Goal: Information Seeking & Learning: Learn about a topic

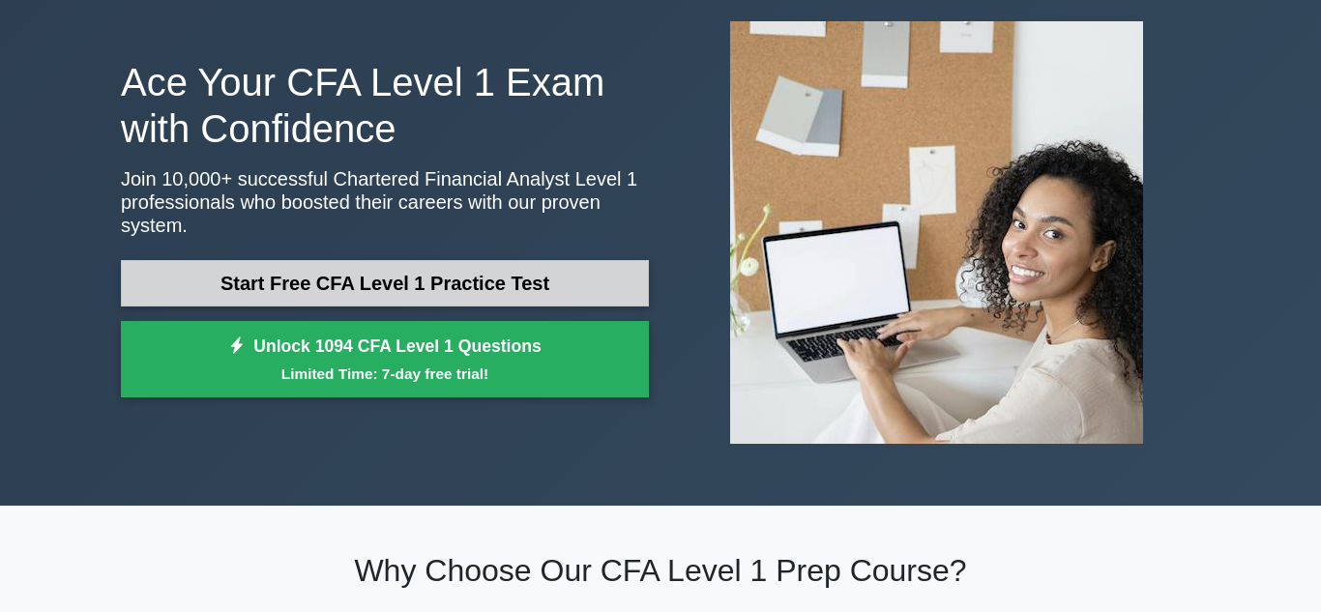
click at [364, 278] on link "Start Free CFA Level 1 Practice Test" at bounding box center [385, 283] width 528 height 46
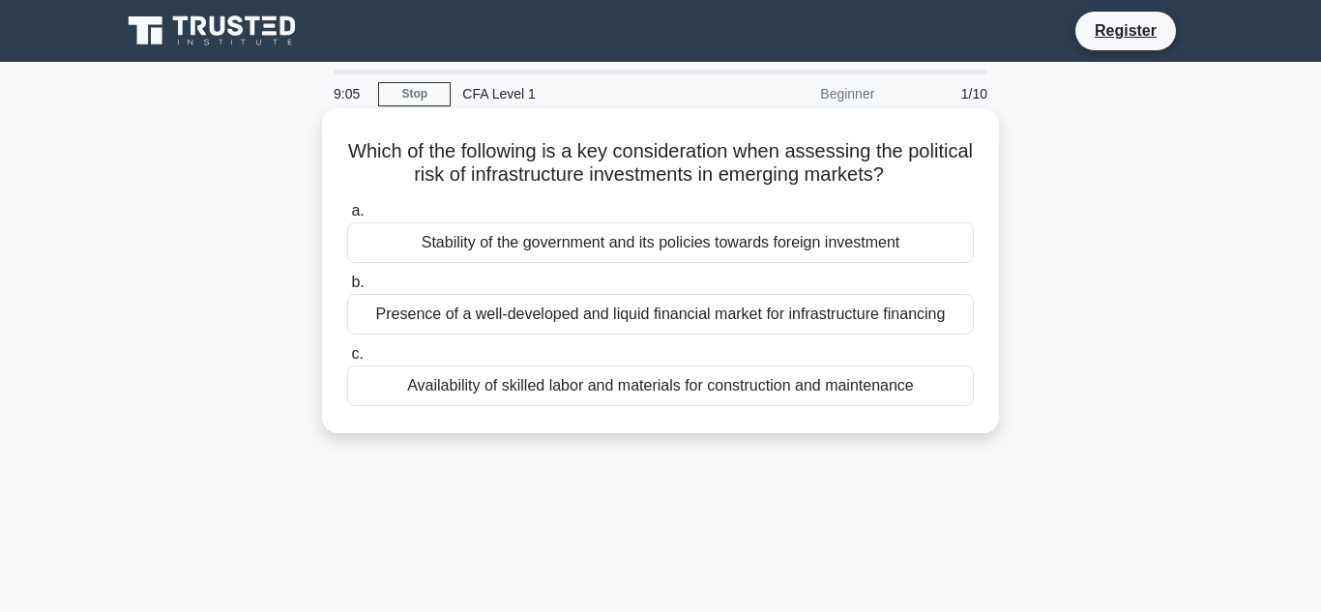
click at [665, 248] on div "Stability of the government and its policies towards foreign investment" at bounding box center [660, 242] width 626 height 41
click at [347, 218] on input "a. Stability of the government and its policies towards foreign investment" at bounding box center [347, 211] width 0 height 13
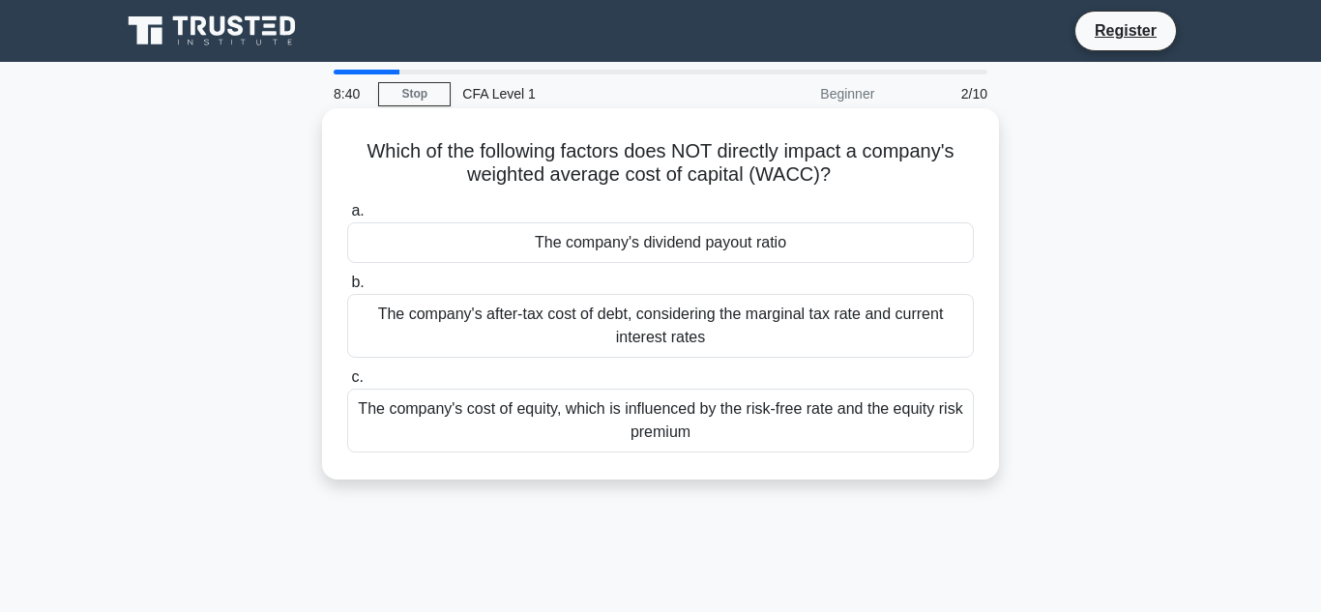
click at [837, 256] on div "The company's dividend payout ratio" at bounding box center [660, 242] width 626 height 41
click at [347, 218] on input "a. The company's dividend payout ratio" at bounding box center [347, 211] width 0 height 13
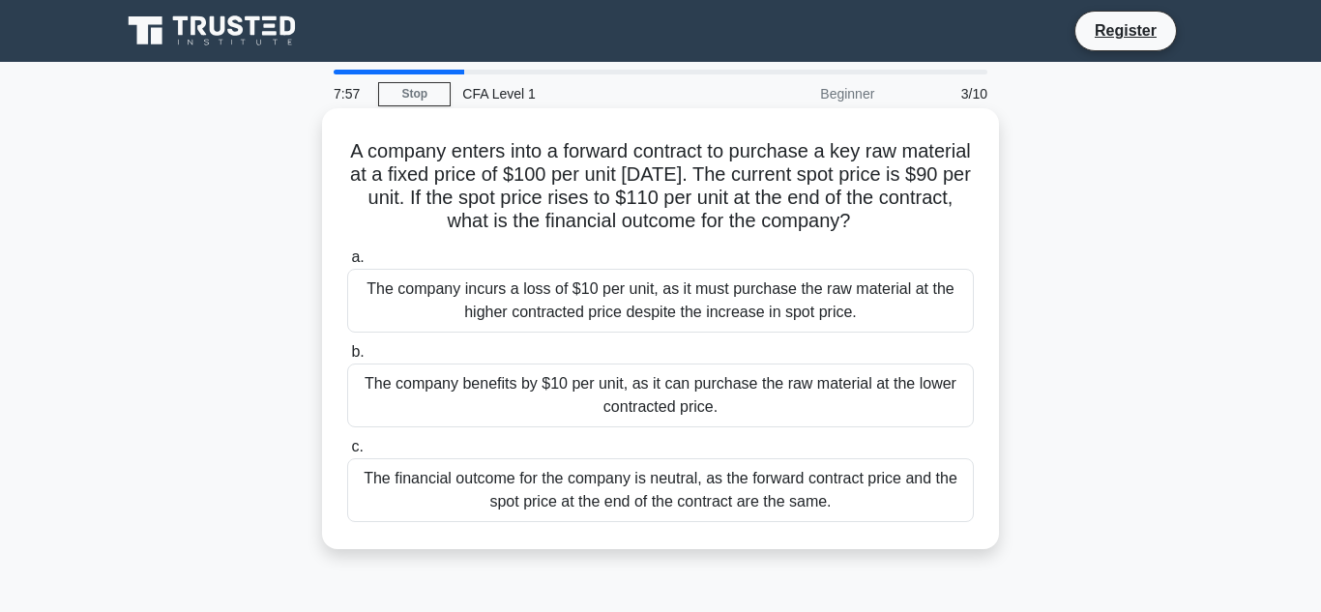
click at [583, 395] on div "The company benefits by $10 per unit, as it can purchase the raw material at th…" at bounding box center [660, 396] width 626 height 64
click at [347, 359] on input "b. The company benefits by $10 per unit, as it can purchase the raw material at…" at bounding box center [347, 352] width 0 height 13
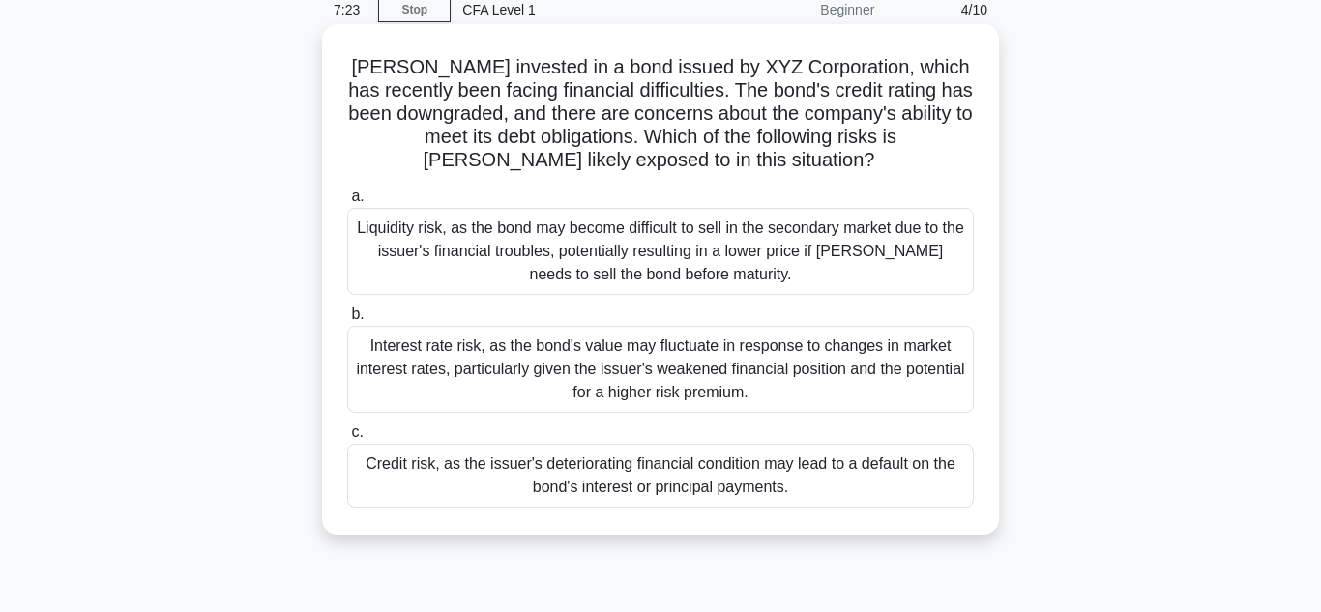
scroll to position [87, 0]
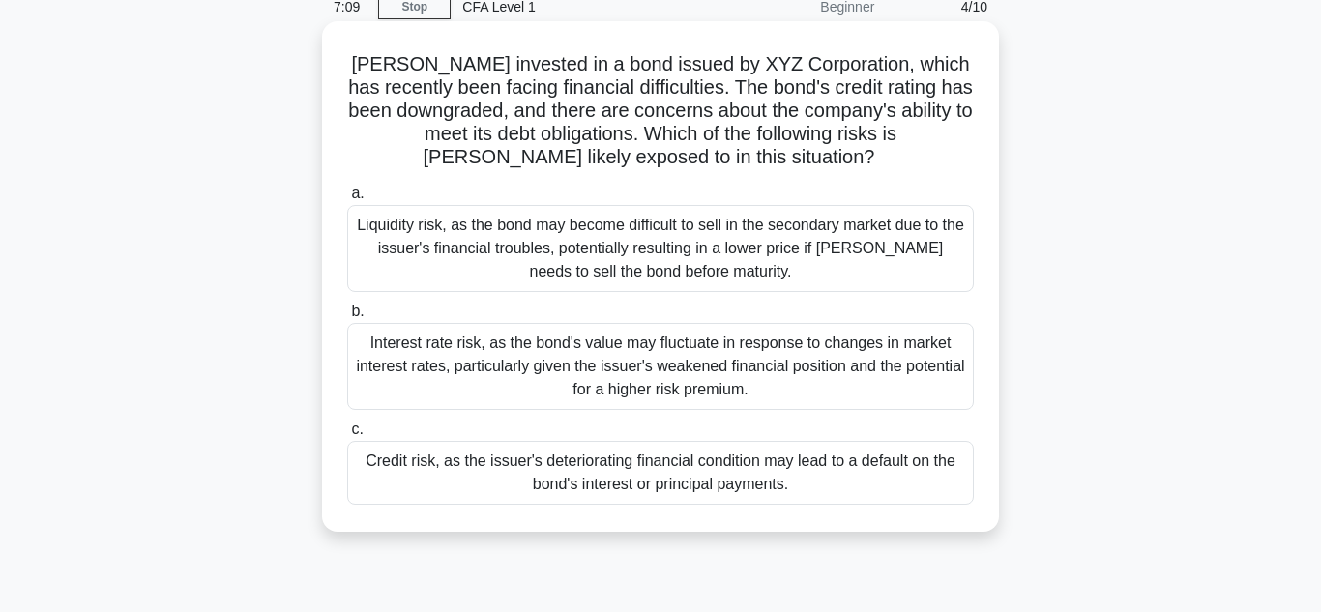
click at [489, 462] on div "Credit risk, as the issuer's deteriorating financial condition may lead to a de…" at bounding box center [660, 473] width 626 height 64
click at [347, 436] on input "c. Credit risk, as the issuer's deteriorating financial condition may lead to a…" at bounding box center [347, 429] width 0 height 13
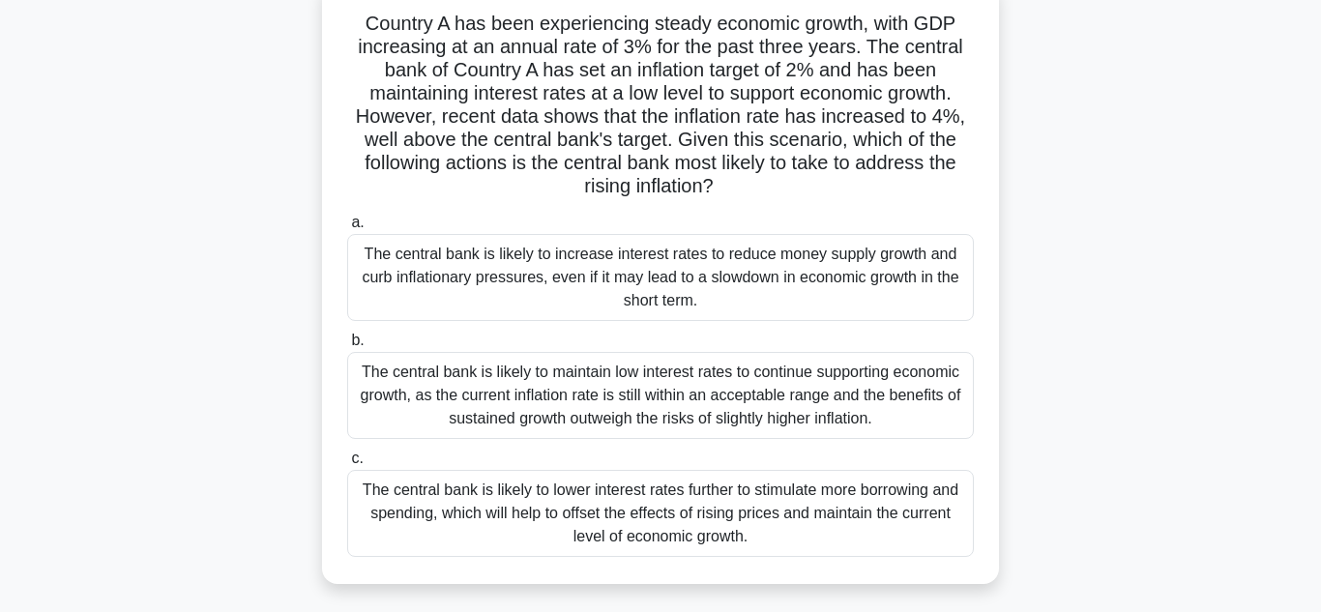
scroll to position [130, 0]
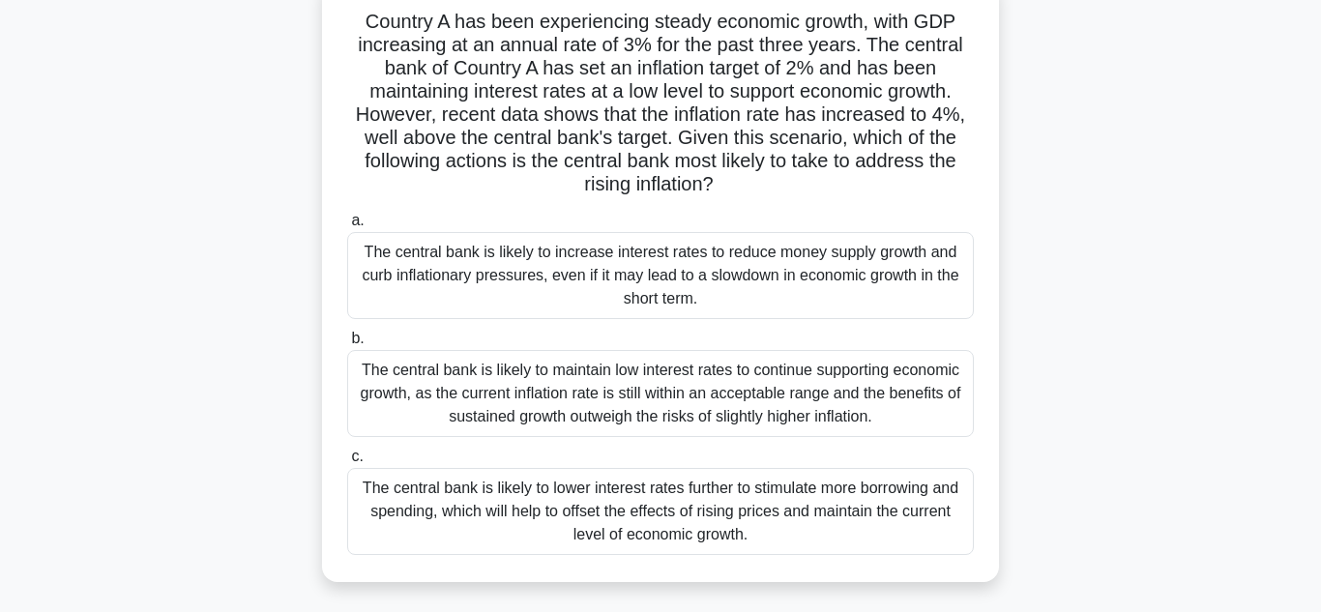
click at [786, 281] on div "The central bank is likely to increase interest rates to reduce money supply gr…" at bounding box center [660, 275] width 626 height 87
click at [347, 227] on input "a. The central bank is likely to increase interest rates to reduce money supply…" at bounding box center [347, 221] width 0 height 13
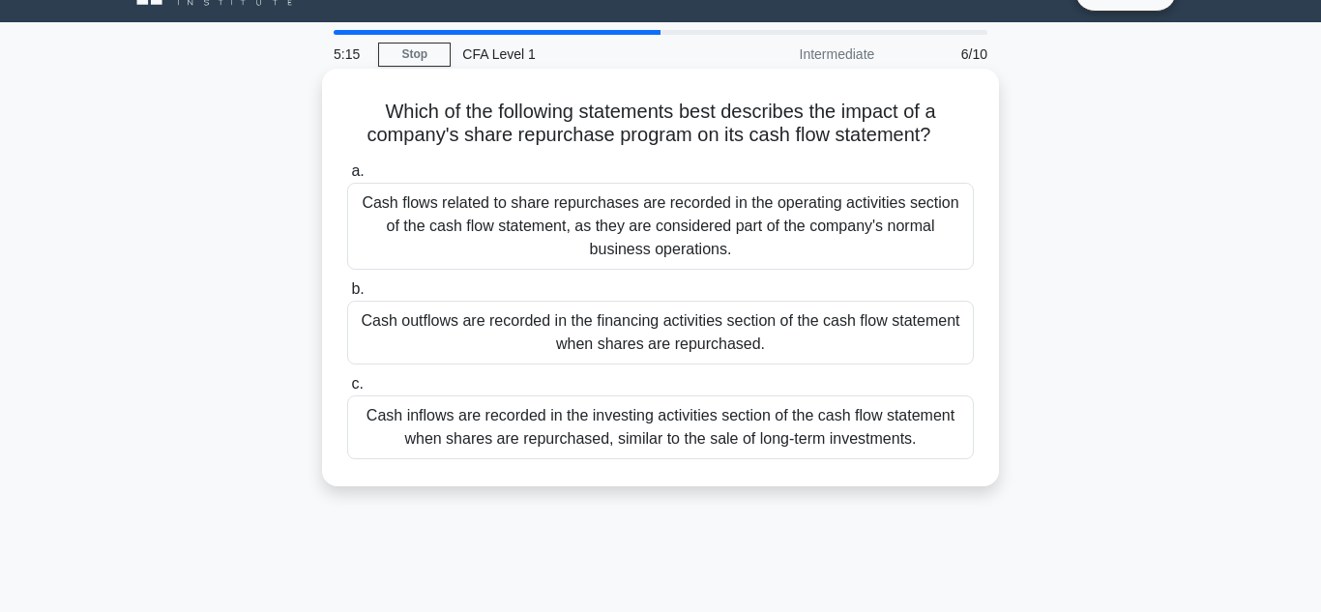
scroll to position [47, 0]
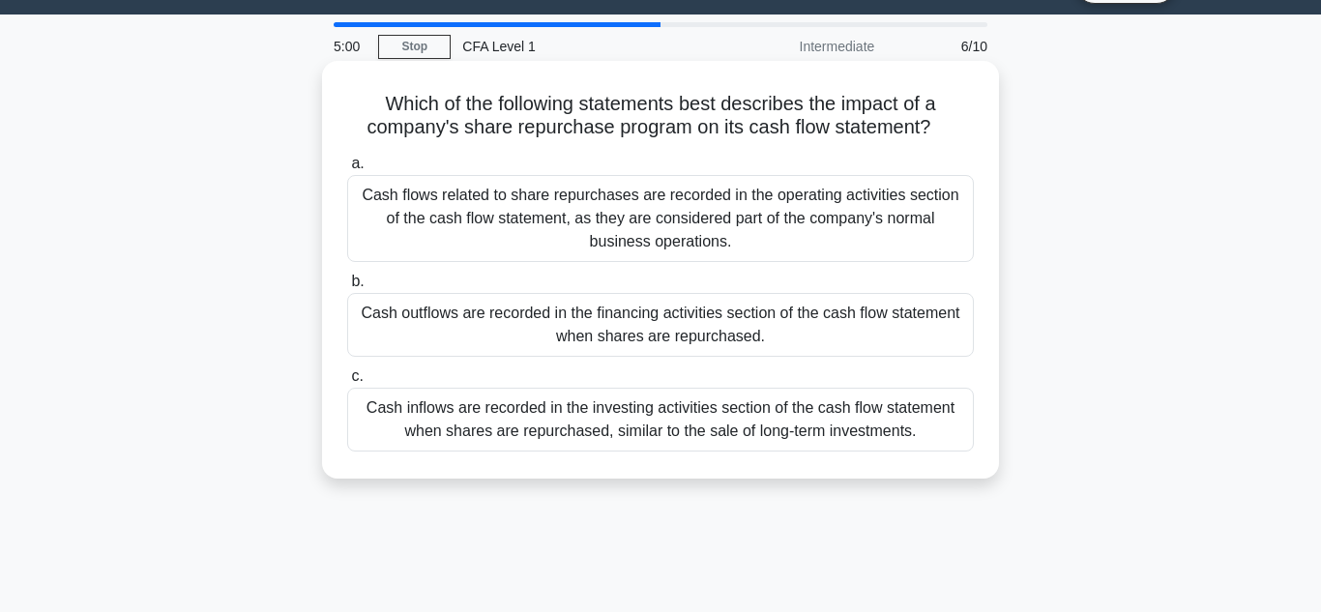
click at [764, 327] on div "Cash outflows are recorded in the financing activities section of the cash flow…" at bounding box center [660, 325] width 626 height 64
click at [347, 288] on input "b. Cash outflows are recorded in the financing activities section of the cash f…" at bounding box center [347, 282] width 0 height 13
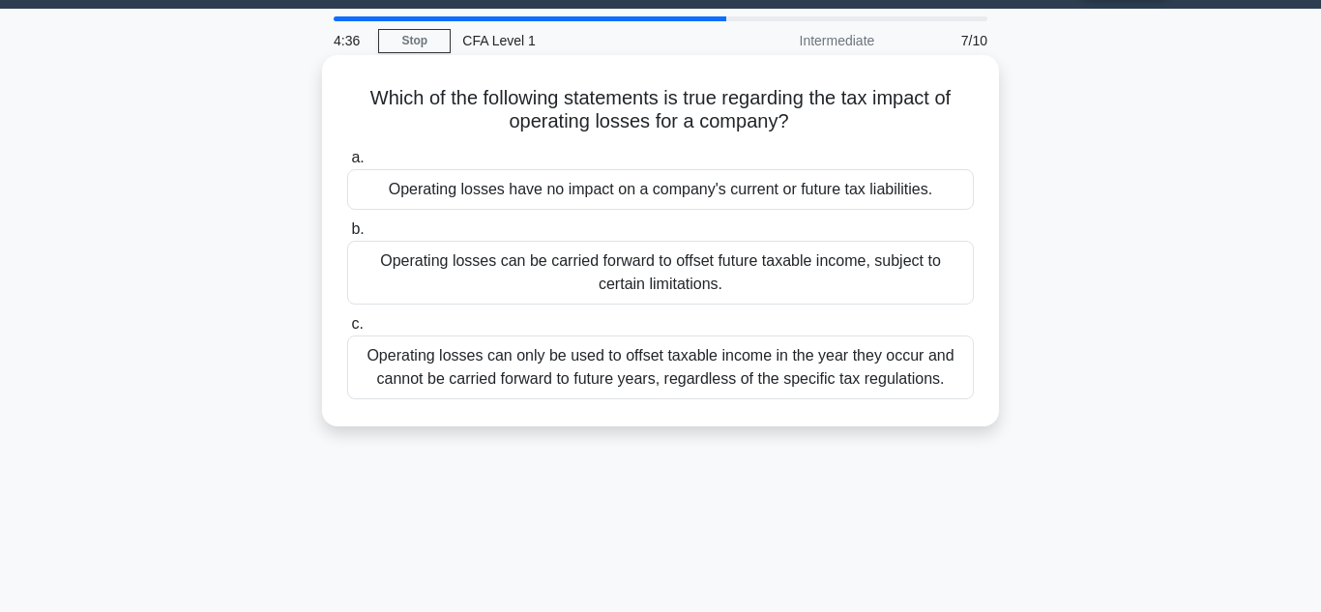
scroll to position [54, 0]
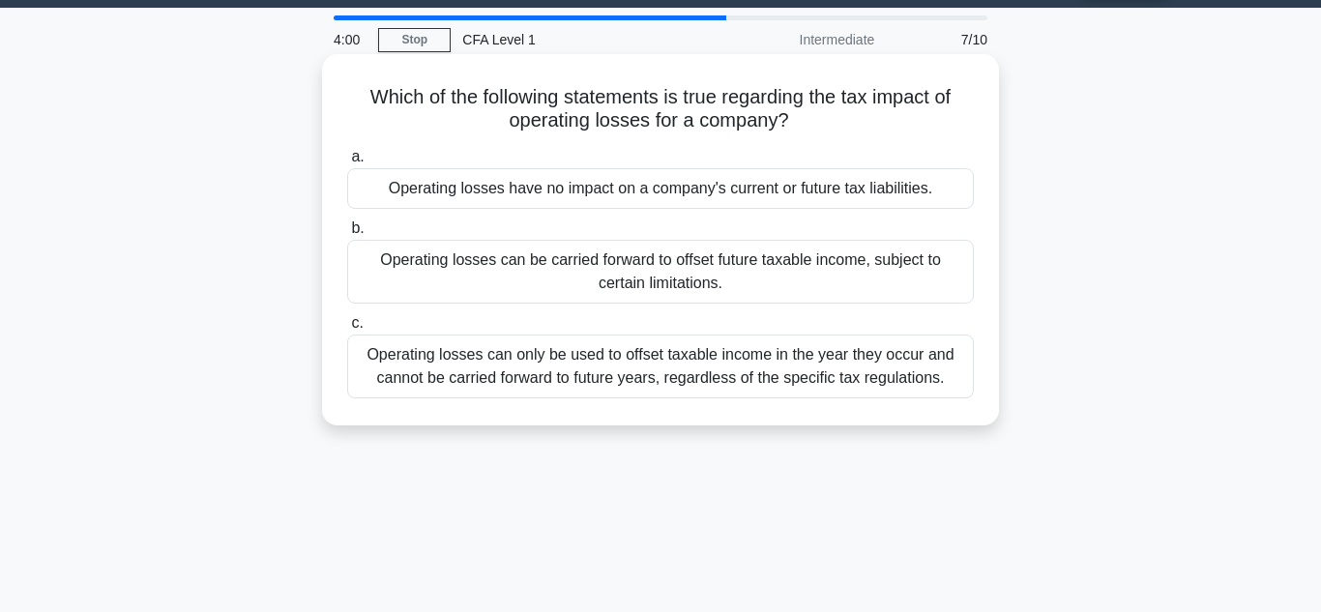
click at [767, 187] on div "Operating losses have no impact on a company's current or future tax liabilitie…" at bounding box center [660, 188] width 626 height 41
click at [347, 163] on input "a. Operating losses have no impact on a company's current or future tax liabili…" at bounding box center [347, 157] width 0 height 13
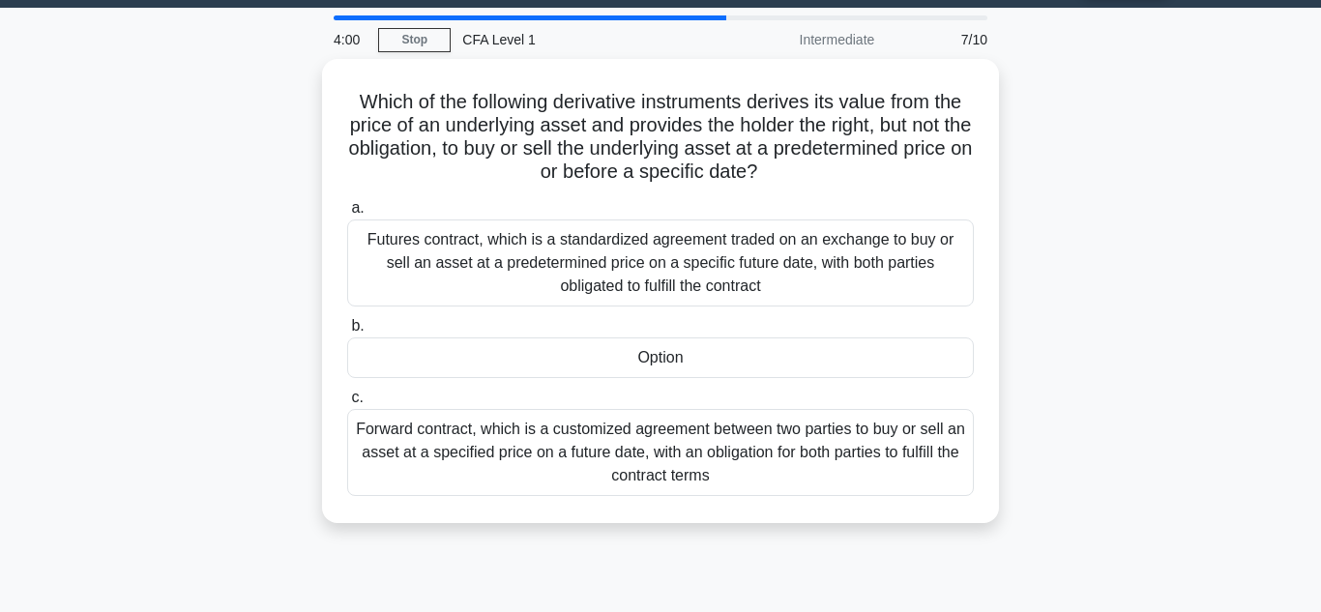
scroll to position [0, 0]
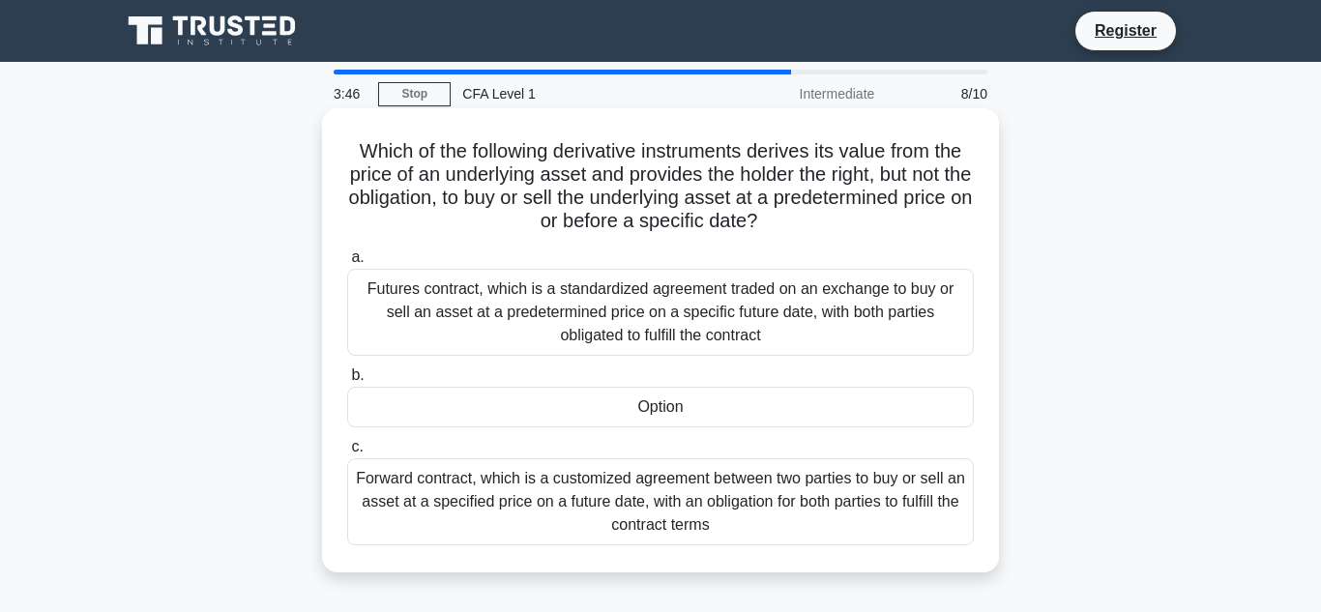
click at [683, 405] on div "Option" at bounding box center [660, 407] width 626 height 41
click at [347, 382] on input "b. Option" at bounding box center [347, 375] width 0 height 13
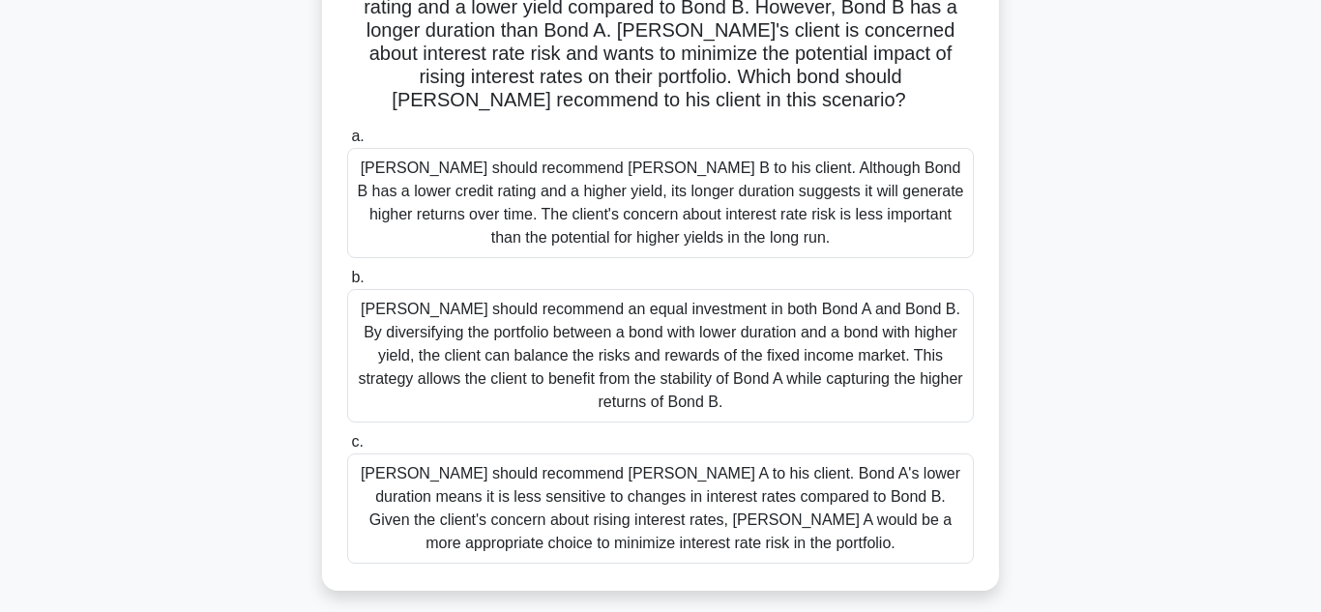
scroll to position [194, 0]
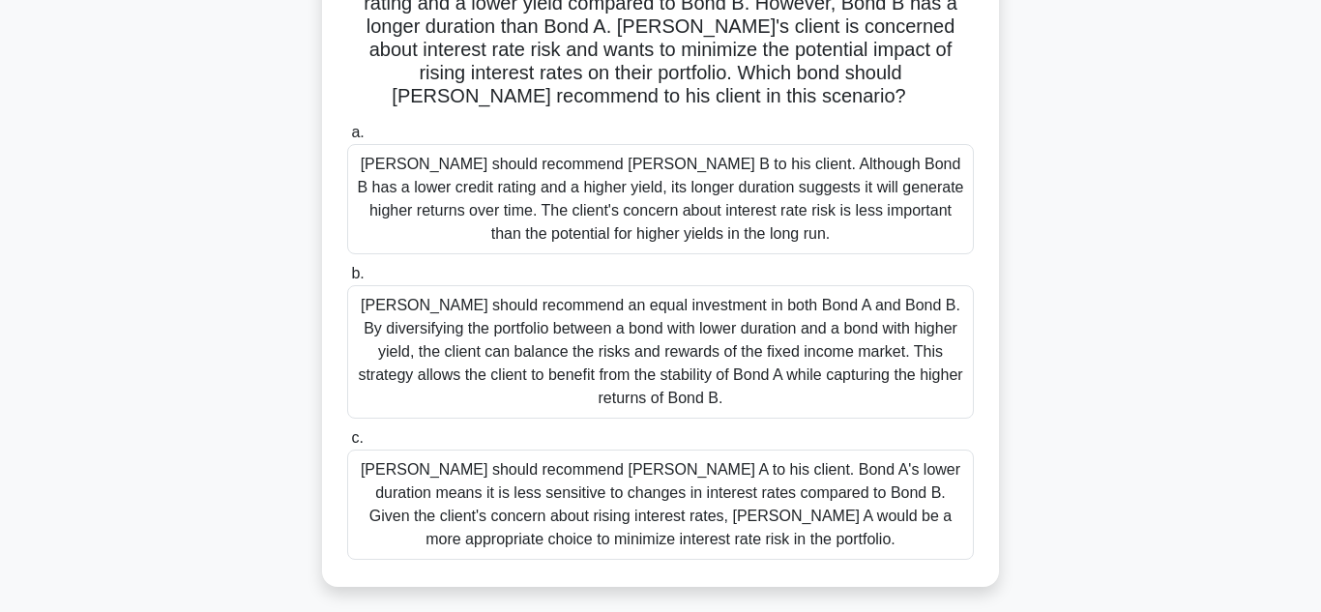
click at [613, 463] on div "Tom should recommend Bond A to his client. Bond A's lower duration means it is …" at bounding box center [660, 505] width 626 height 110
click at [347, 445] on input "c. Tom should recommend Bond A to his client. Bond A's lower duration means it …" at bounding box center [347, 438] width 0 height 13
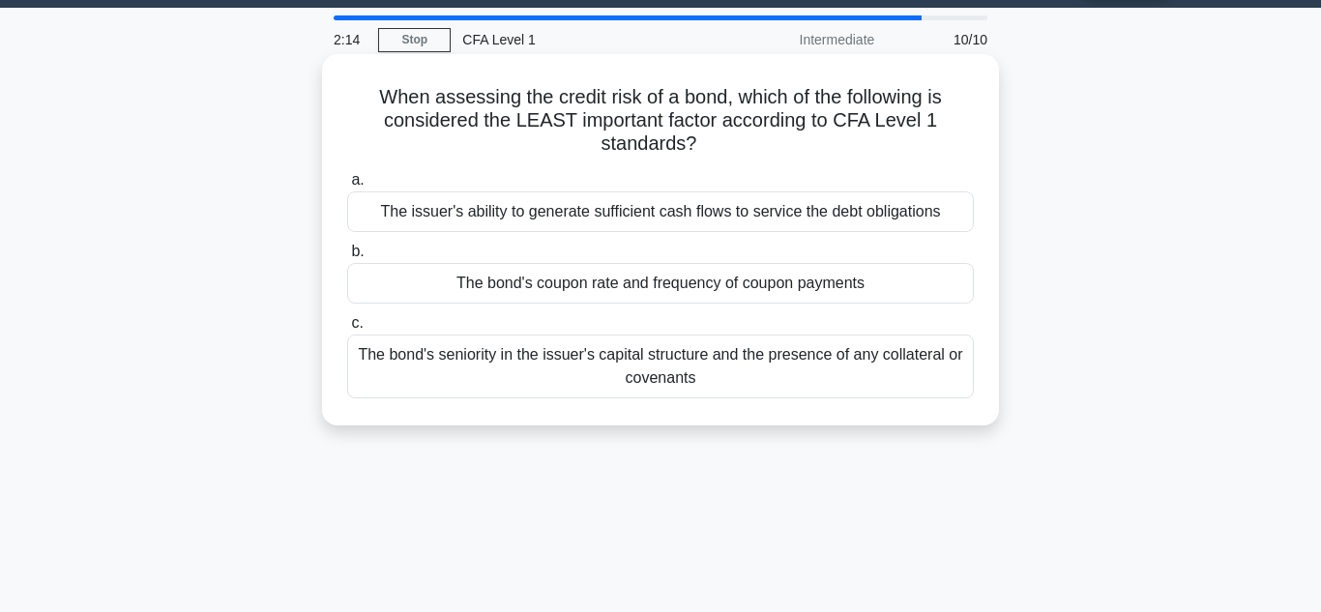
scroll to position [55, 0]
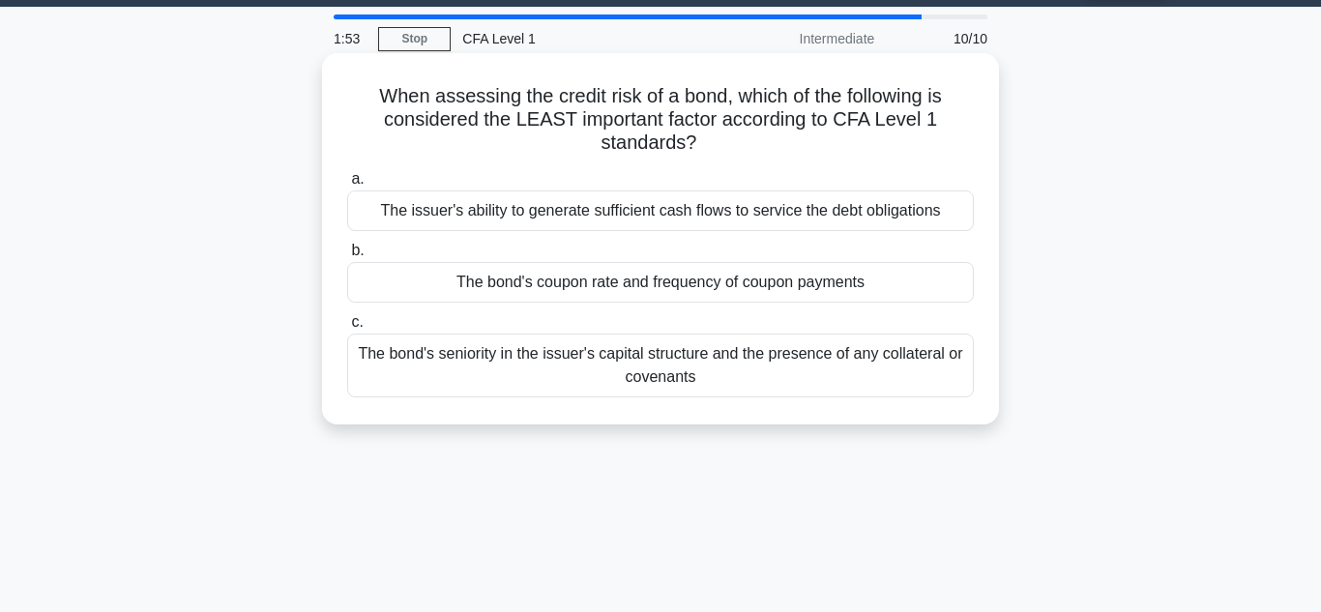
click at [774, 287] on div "The bond's coupon rate and frequency of coupon payments" at bounding box center [660, 282] width 626 height 41
click at [347, 257] on input "b. The bond's coupon rate and frequency of coupon payments" at bounding box center [347, 251] width 0 height 13
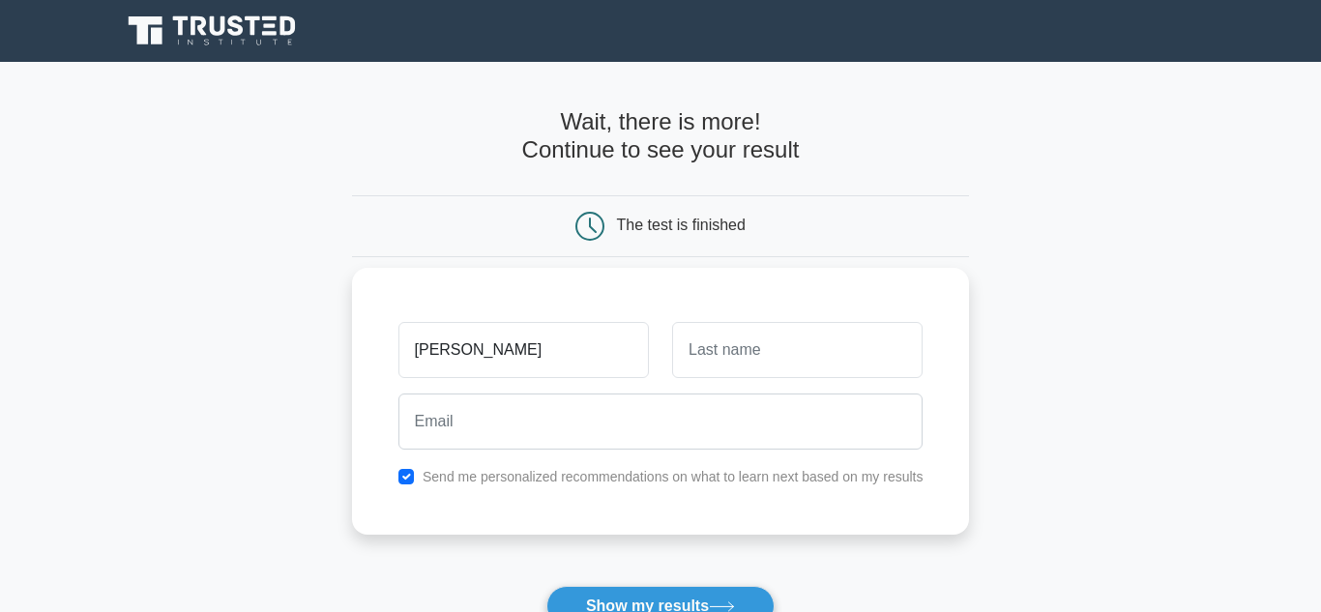
type input "michaledo"
click at [787, 346] on input "text" at bounding box center [797, 350] width 250 height 56
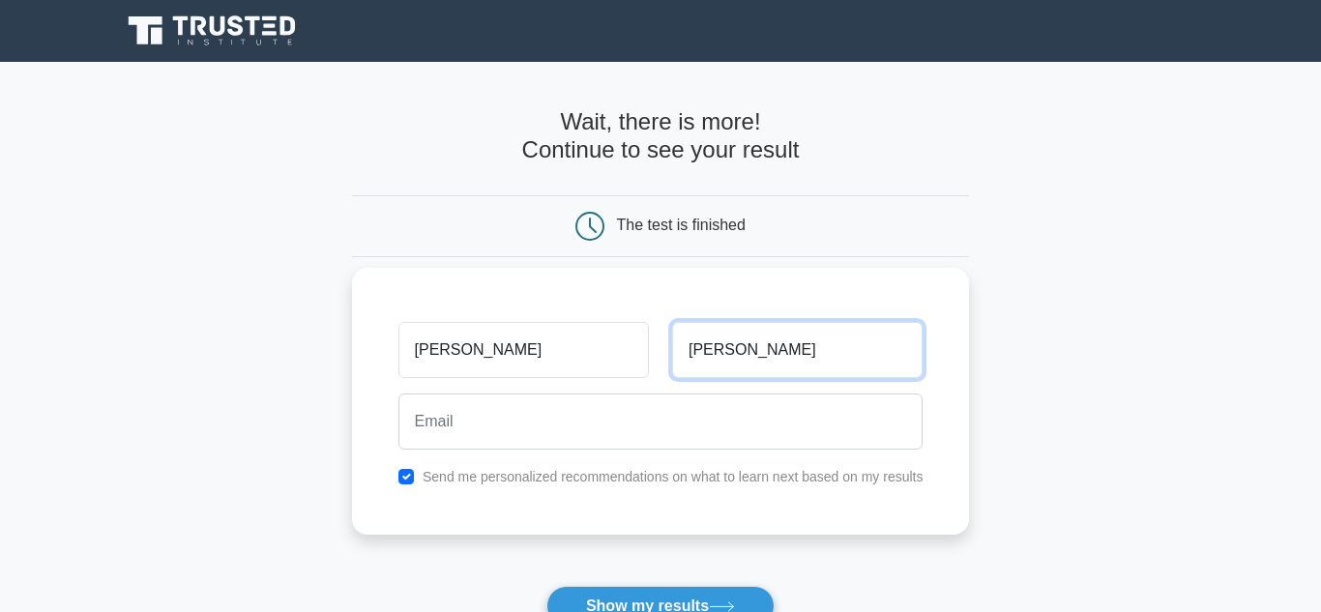
type input "donn"
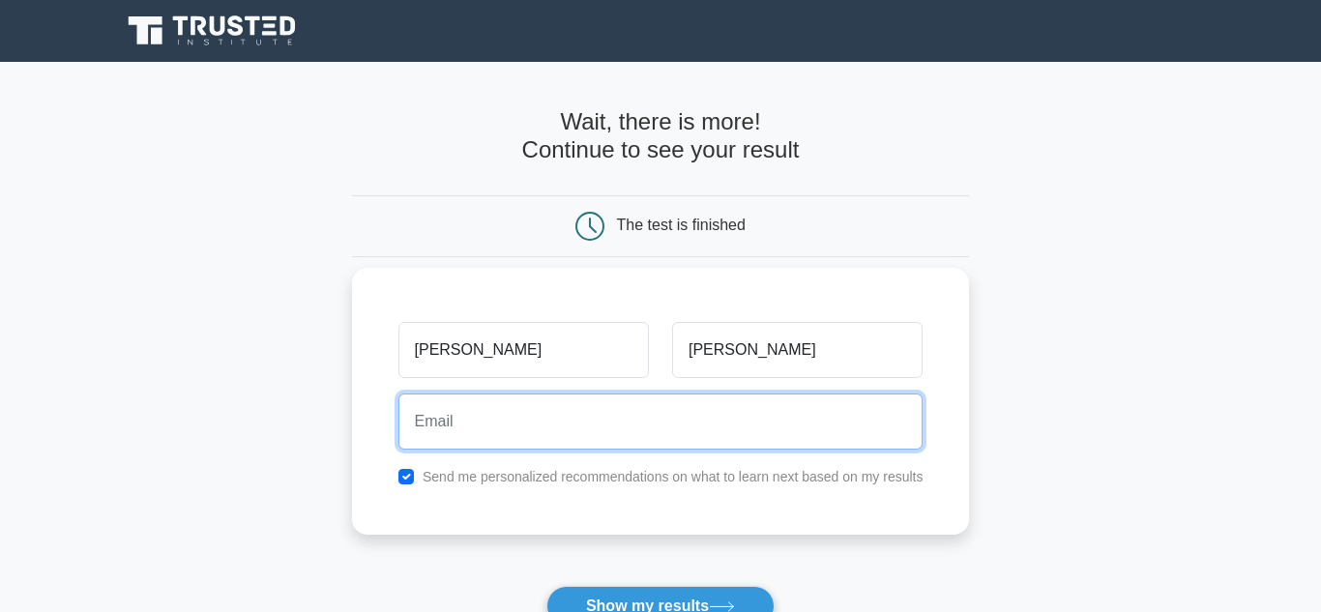
click at [490, 411] on input "email" at bounding box center [660, 421] width 525 height 56
type input "michaelfdonnelly369@gmail.com"
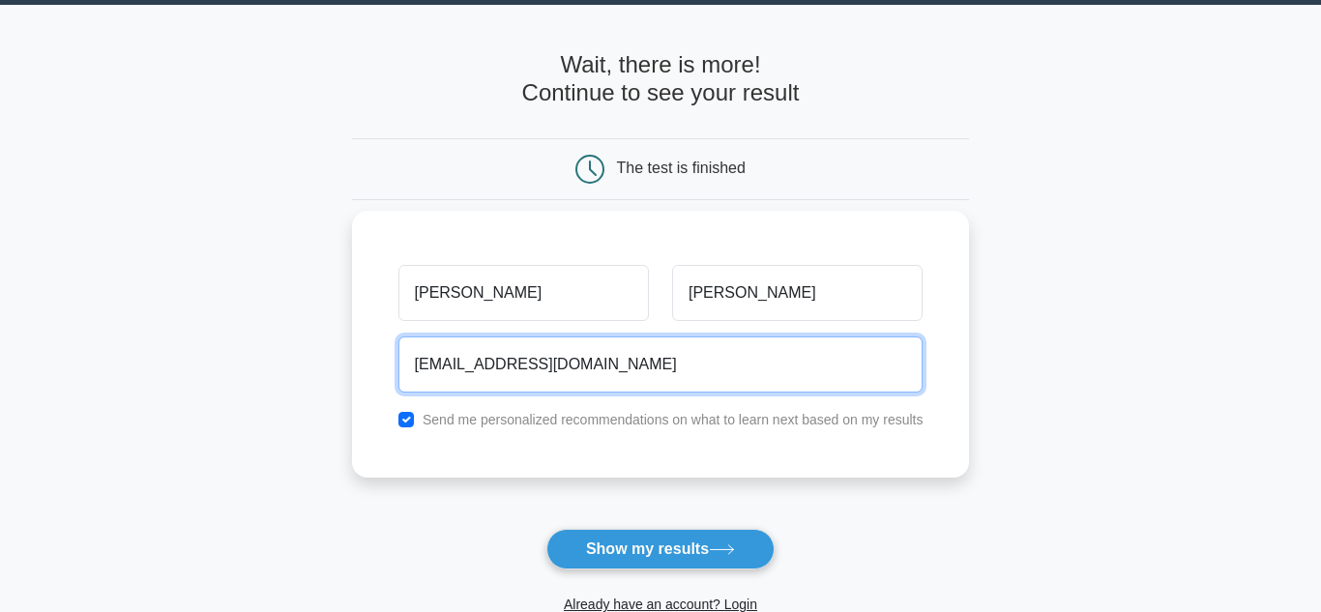
scroll to position [81, 0]
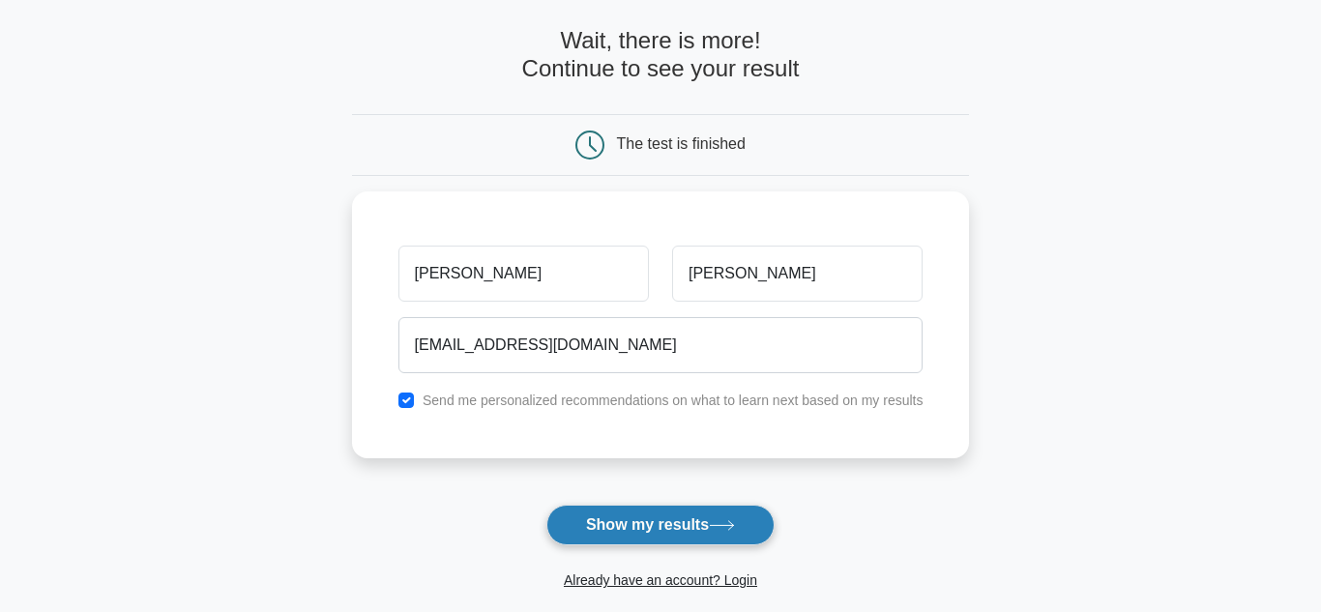
click at [689, 524] on button "Show my results" at bounding box center [660, 525] width 228 height 41
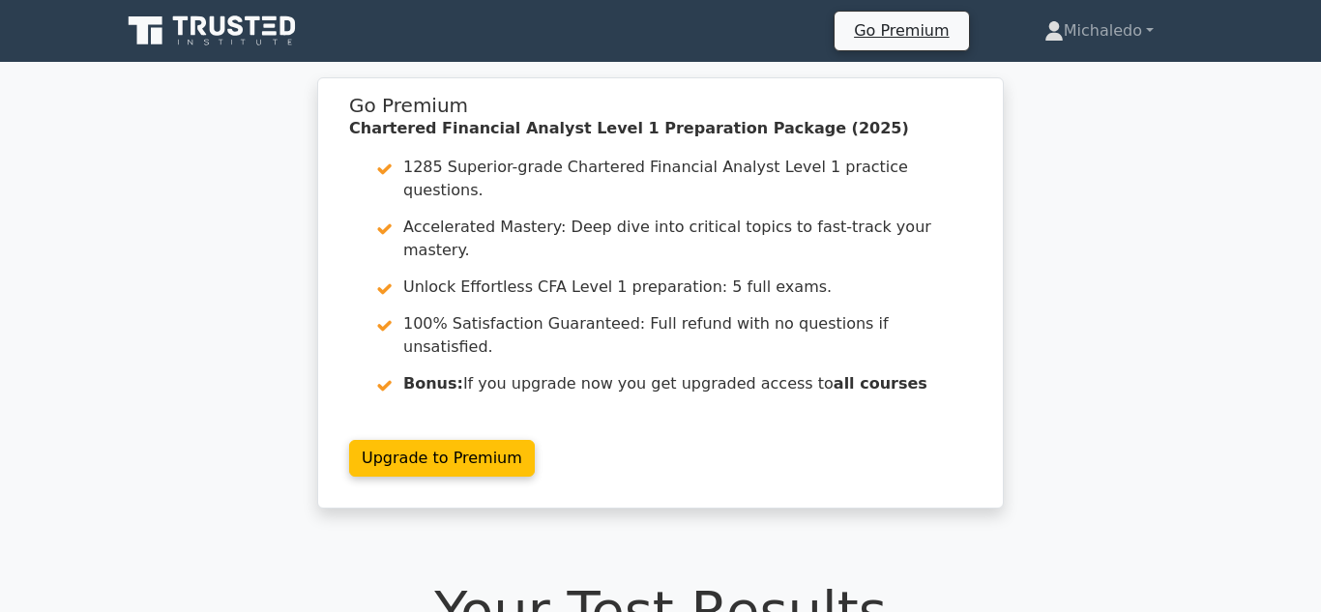
click at [689, 578] on h1 "Your Test Results" at bounding box center [660, 610] width 1079 height 65
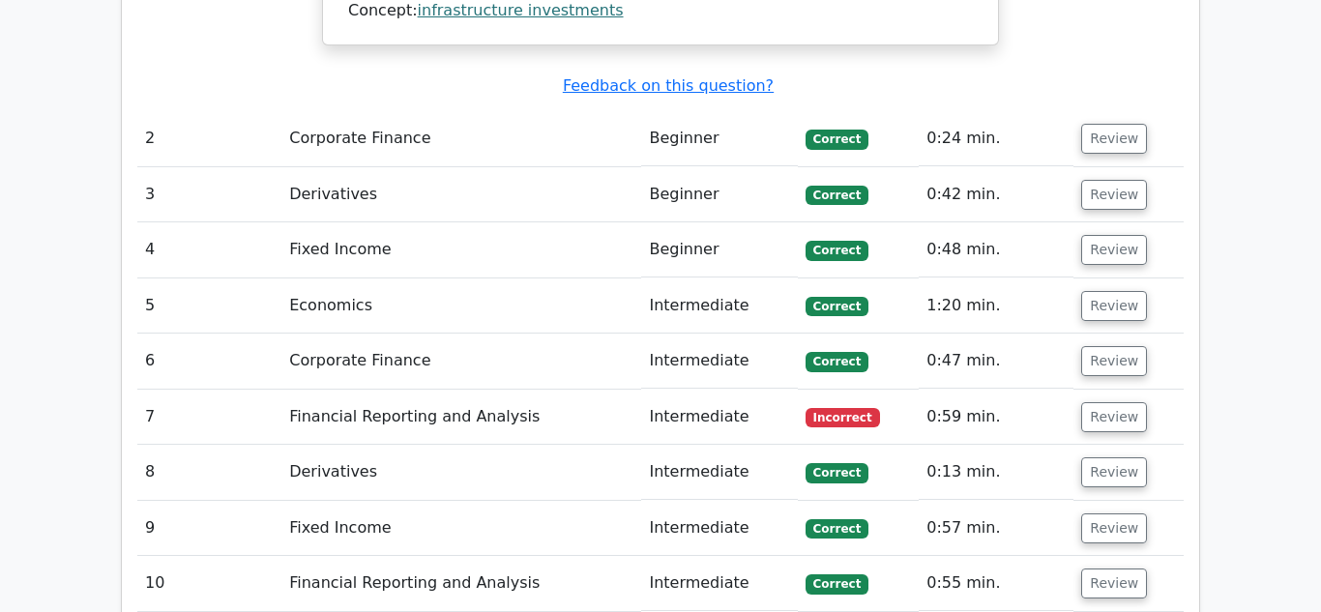
scroll to position [2362, 0]
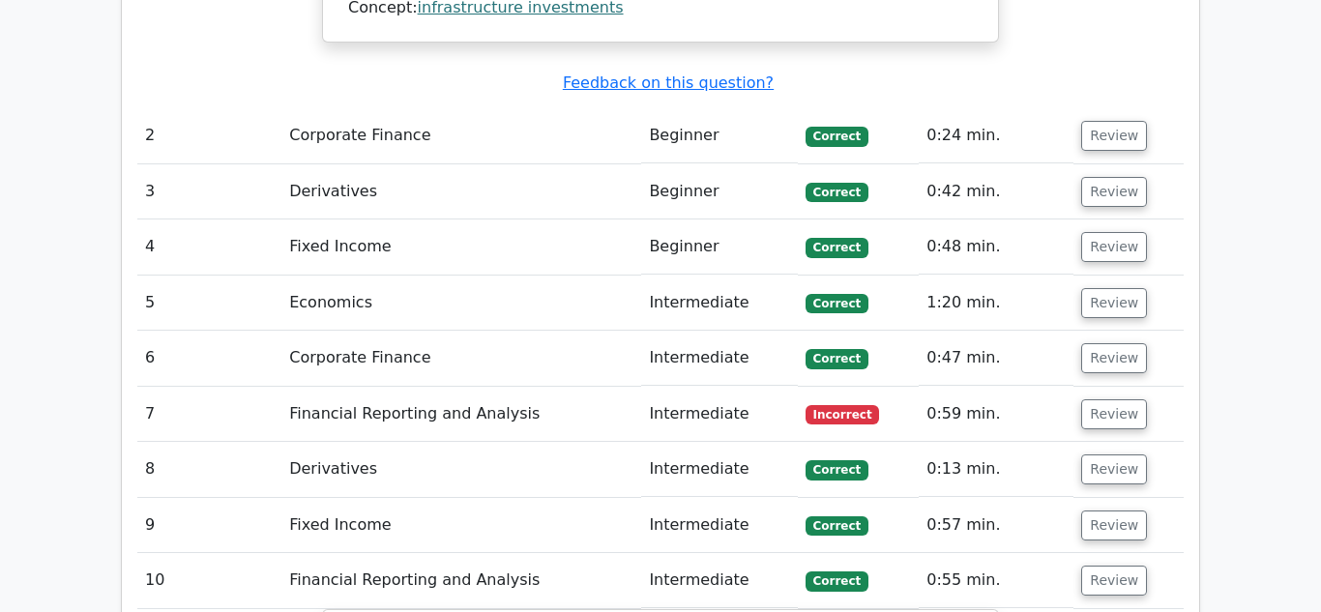
scroll to position [2389, 0]
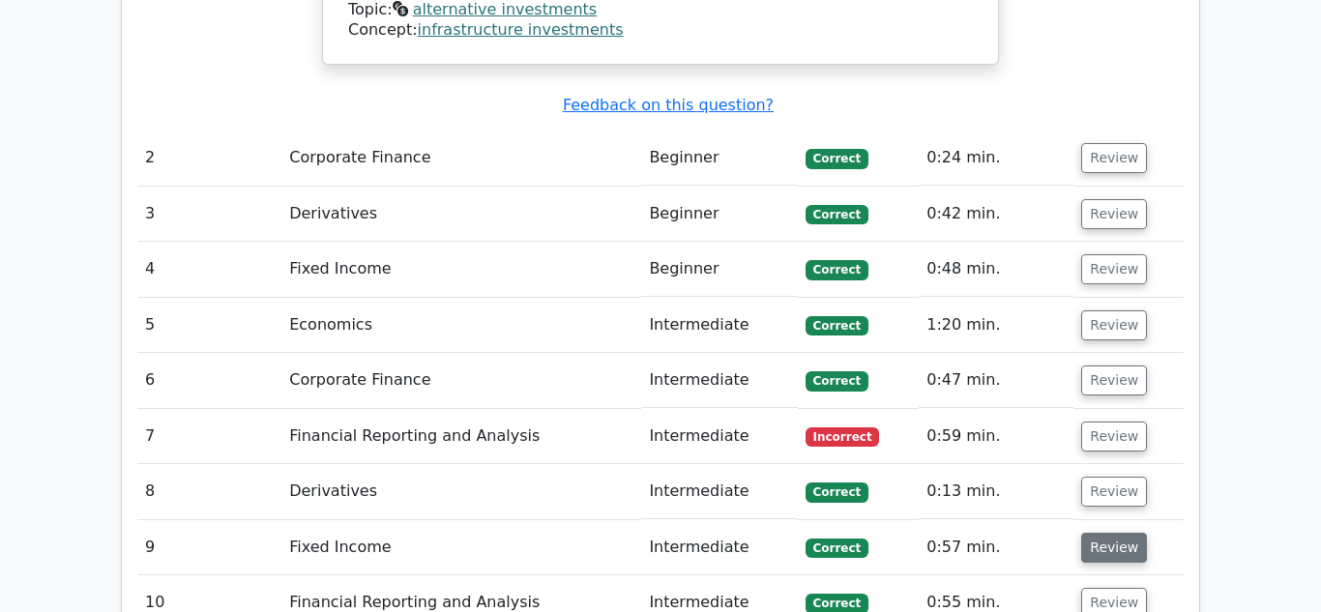
click at [1115, 533] on button "Review" at bounding box center [1114, 548] width 66 height 30
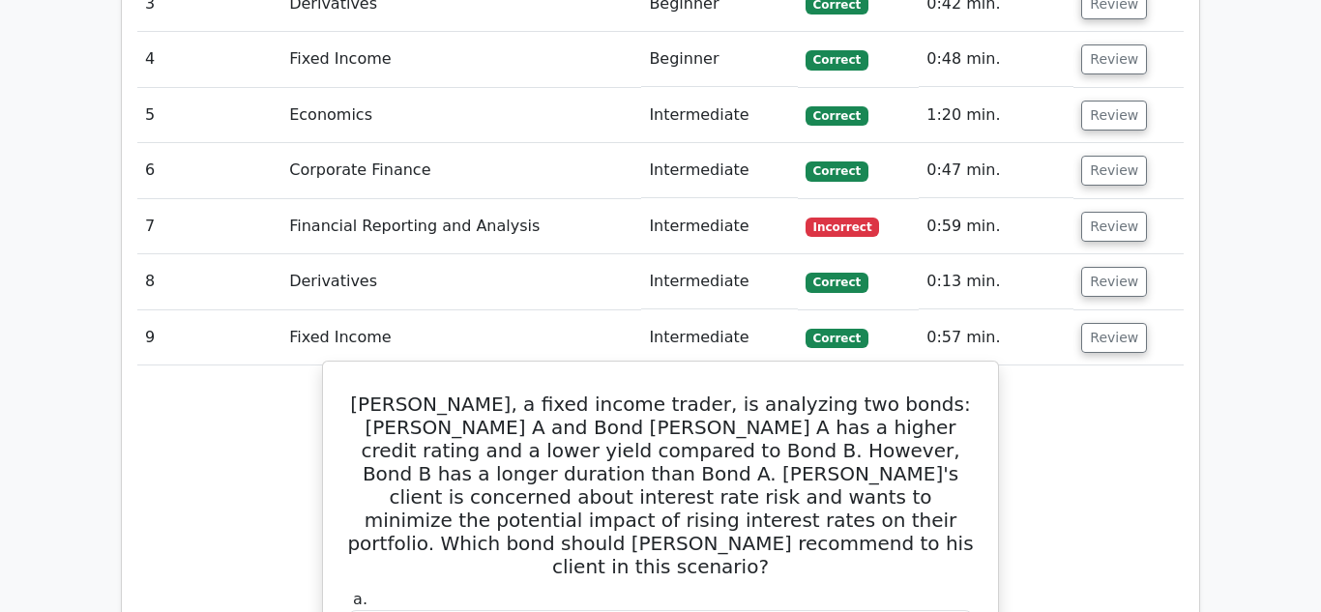
scroll to position [2588, 0]
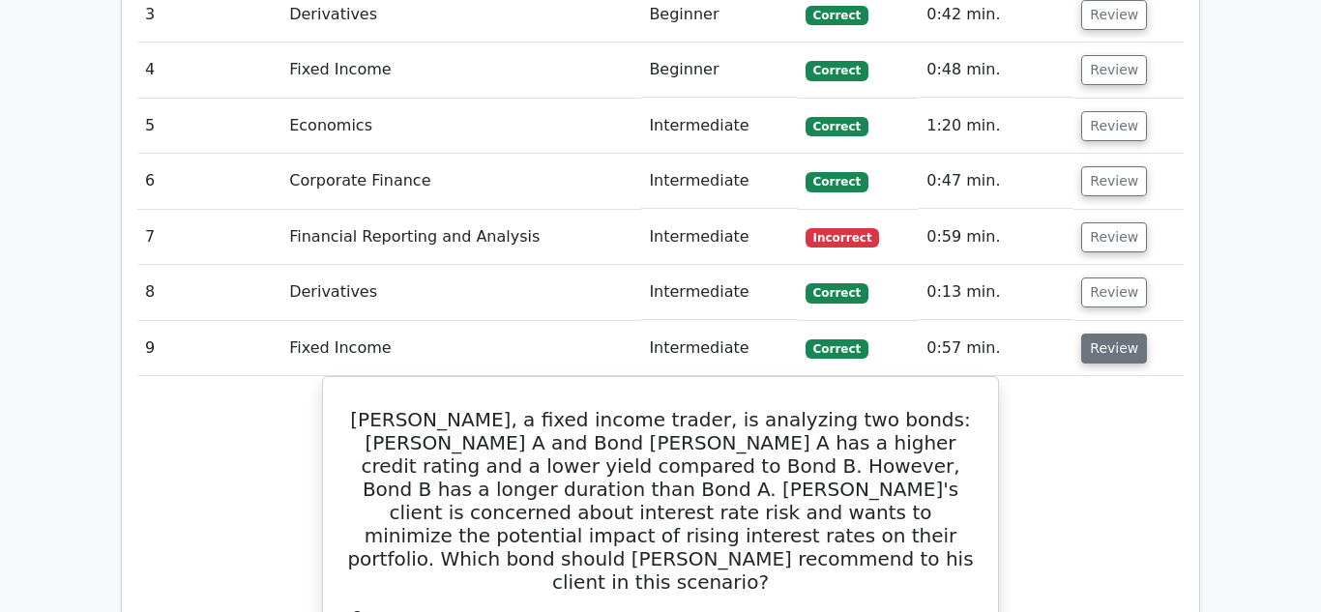
click at [1101, 334] on button "Review" at bounding box center [1114, 349] width 66 height 30
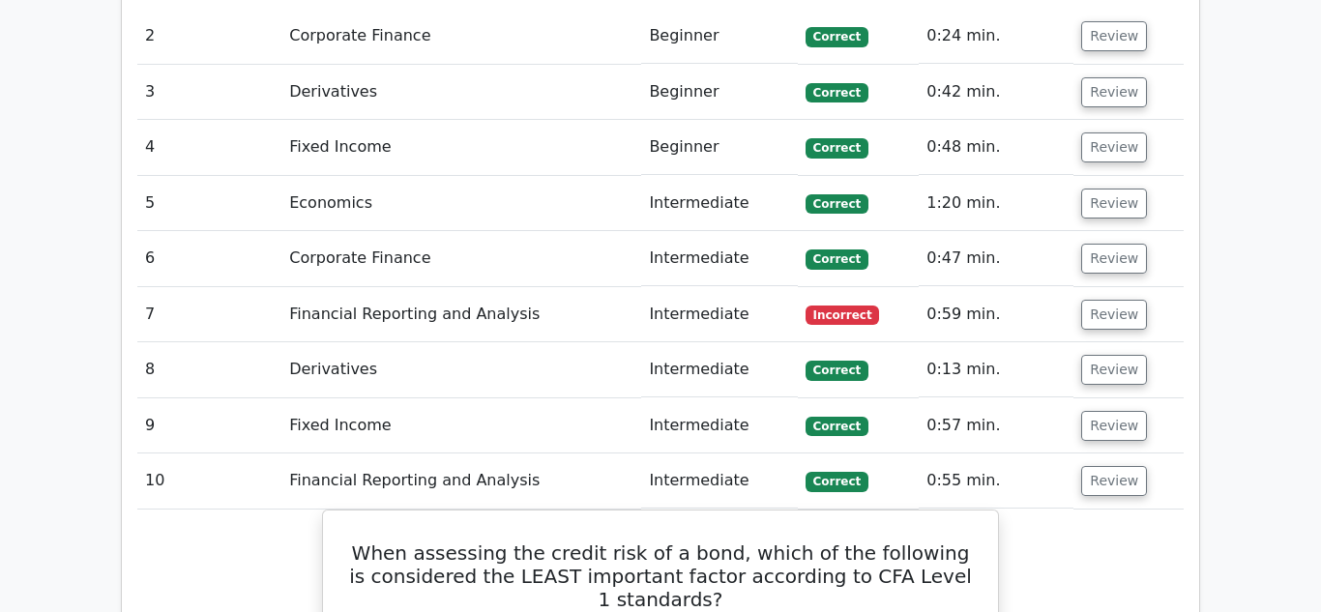
scroll to position [2509, 0]
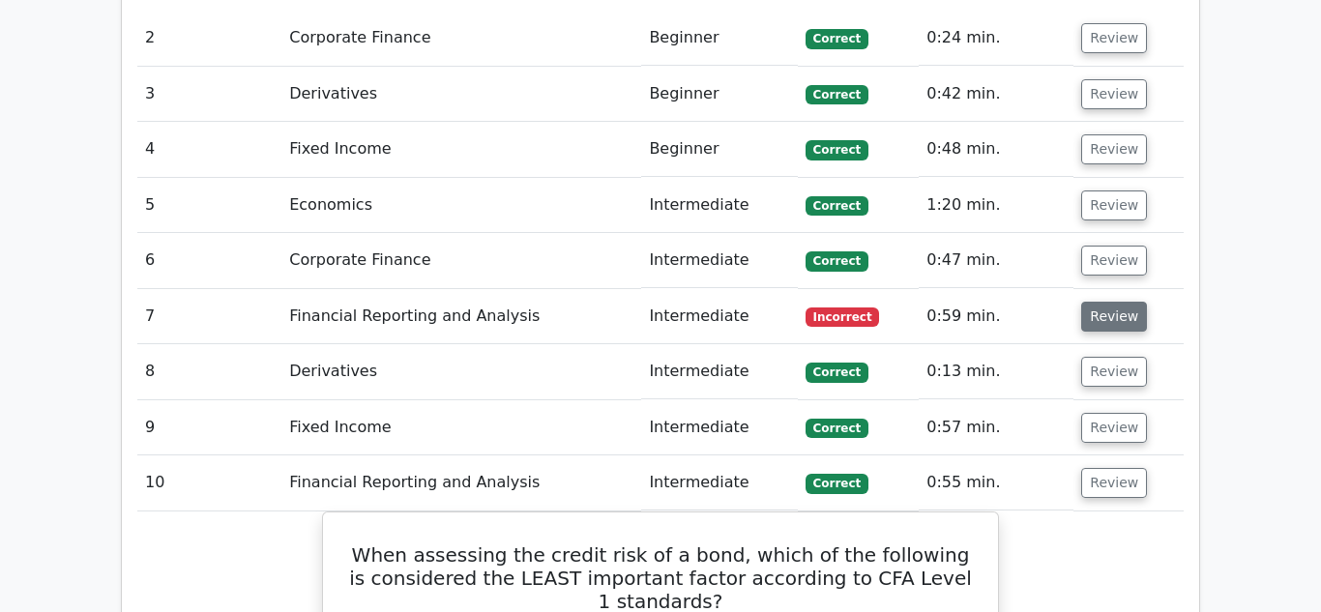
click at [1112, 302] on button "Review" at bounding box center [1114, 317] width 66 height 30
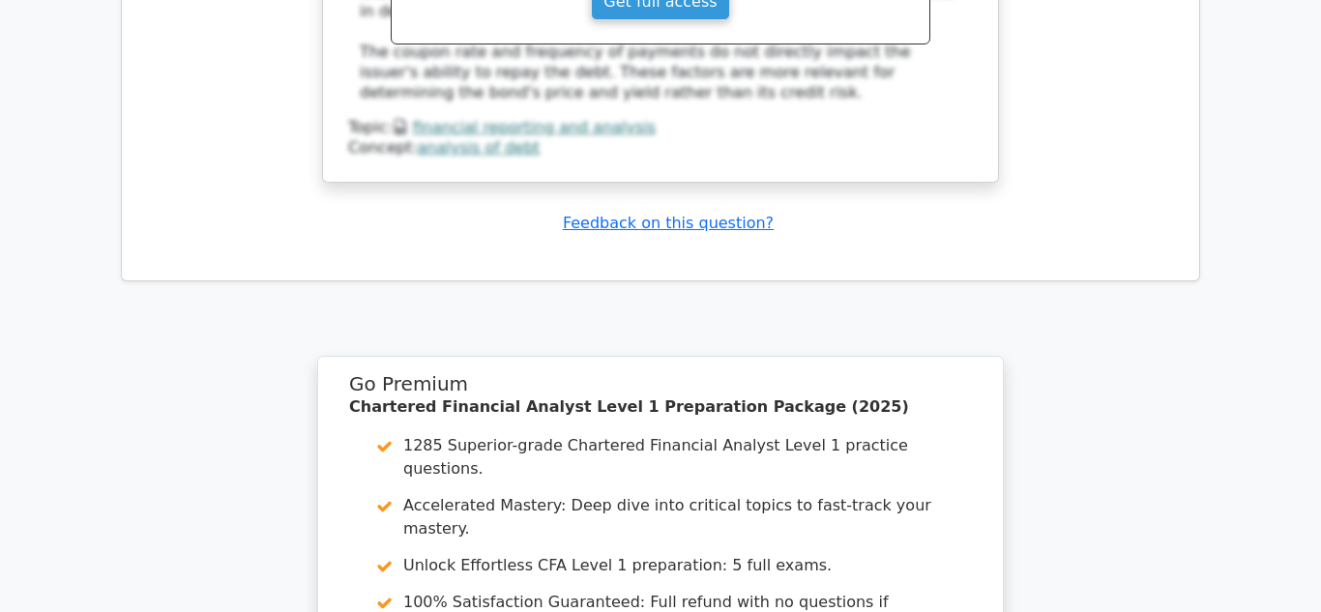
scroll to position [4751, 0]
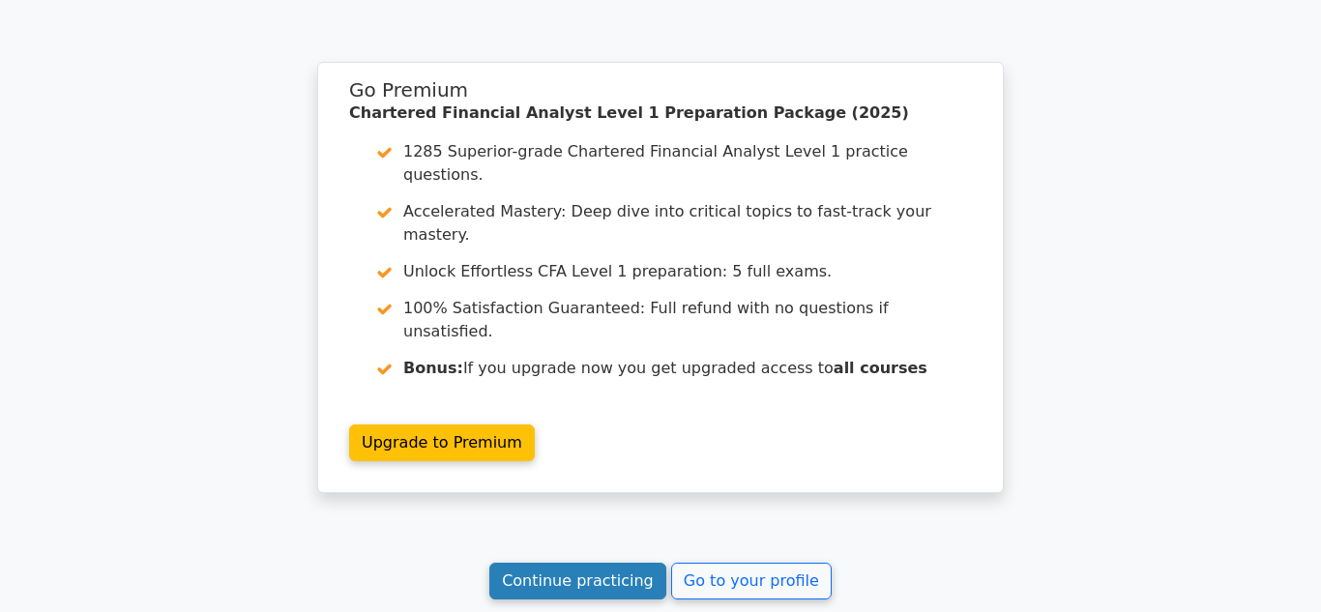
click at [620, 563] on link "Continue practicing" at bounding box center [577, 581] width 177 height 37
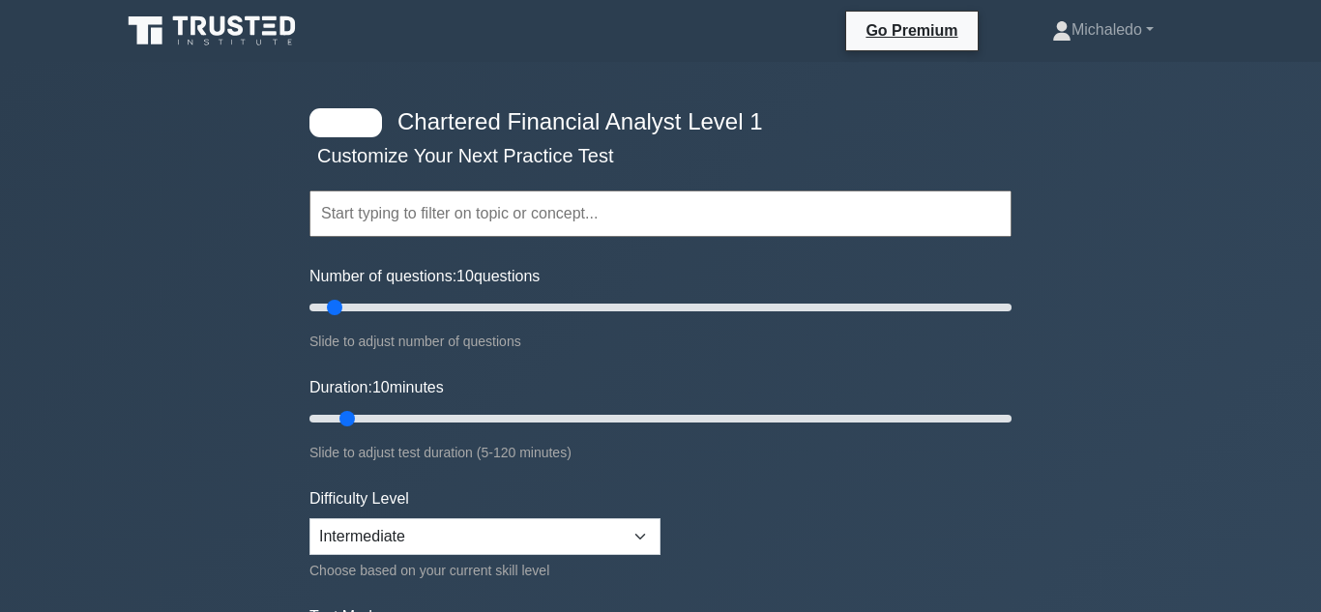
scroll to position [1, 0]
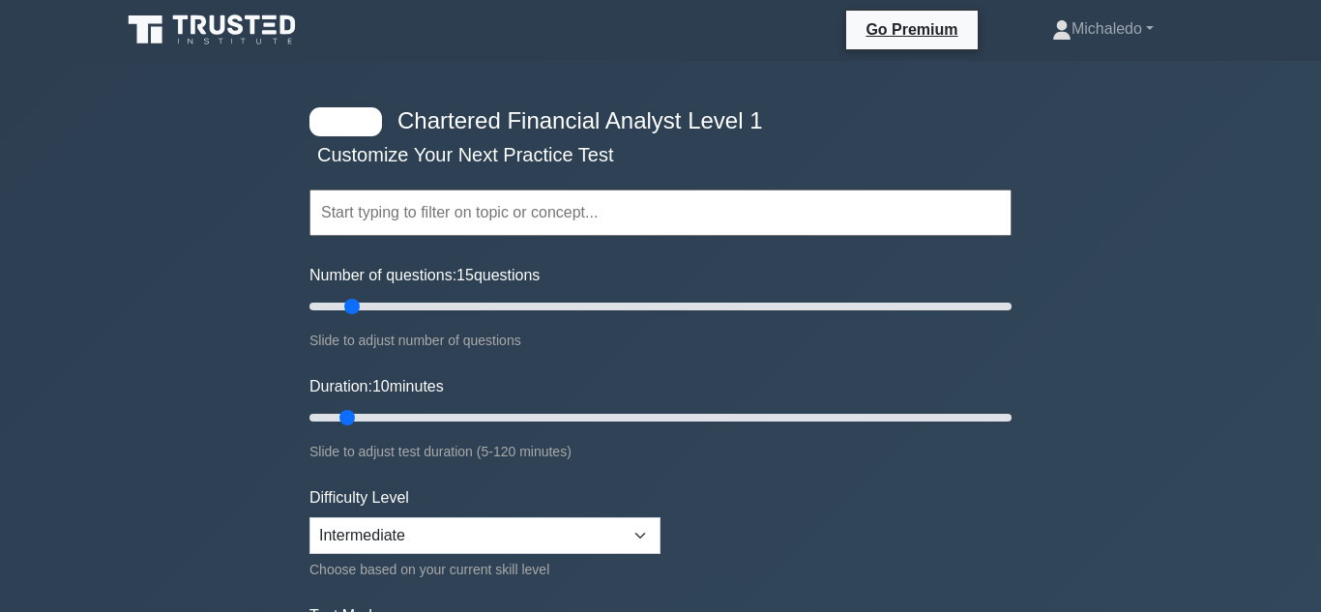
type input "10"
drag, startPoint x: 337, startPoint y: 306, endPoint x: 333, endPoint y: 262, distance: 43.8
click at [333, 295] on input "Number of questions: 10 questions" at bounding box center [660, 306] width 702 height 23
